Goal: Information Seeking & Learning: Learn about a topic

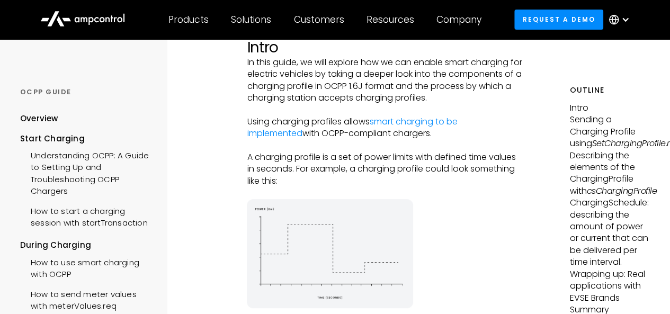
scroll to position [148, 0]
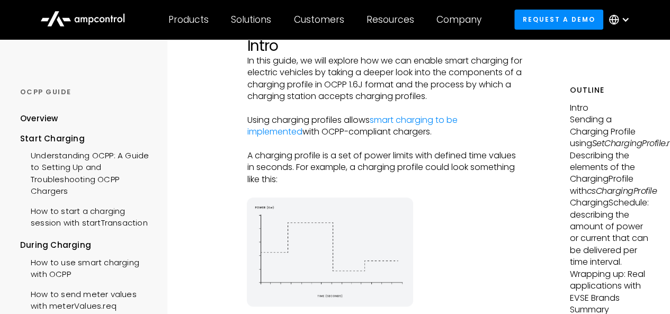
click at [417, 174] on p "A charging profile is a set of power limits with defined time values in seconds…" at bounding box center [385, 167] width 276 height 35
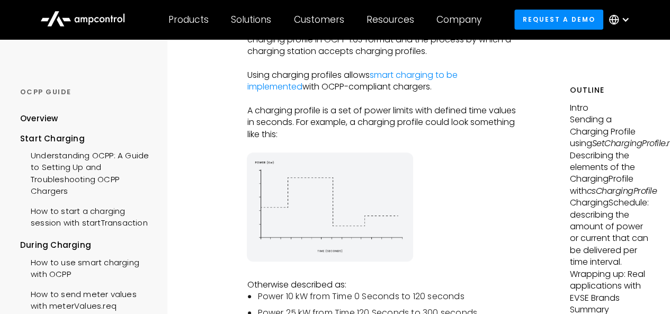
scroll to position [193, 0]
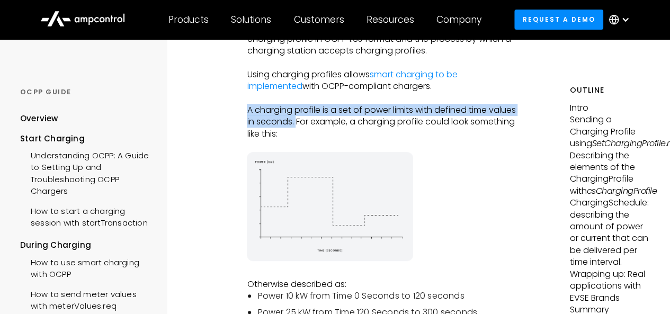
drag, startPoint x: 247, startPoint y: 109, endPoint x: 295, endPoint y: 124, distance: 51.2
click at [295, 124] on p "A charging profile is a set of power limits with defined time values in seconds…" at bounding box center [385, 121] width 276 height 35
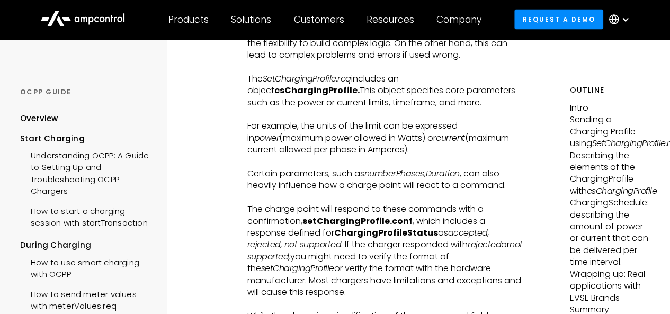
scroll to position [1092, 0]
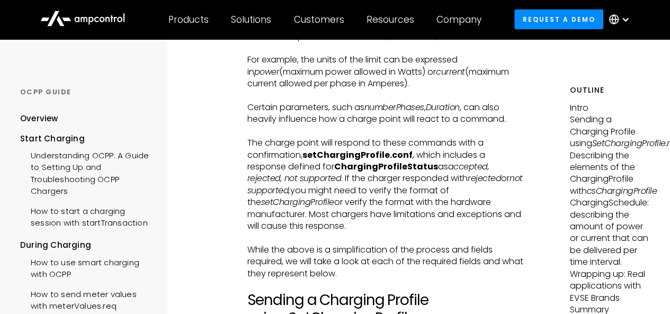
drag, startPoint x: 244, startPoint y: 148, endPoint x: 382, endPoint y: 140, distance: 138.4
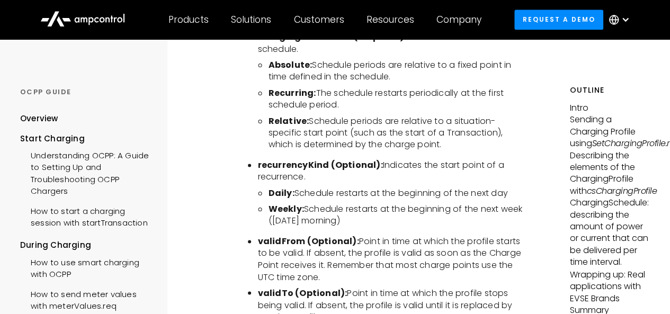
scroll to position [2742, 0]
